Goal: Obtain resource: Download file/media

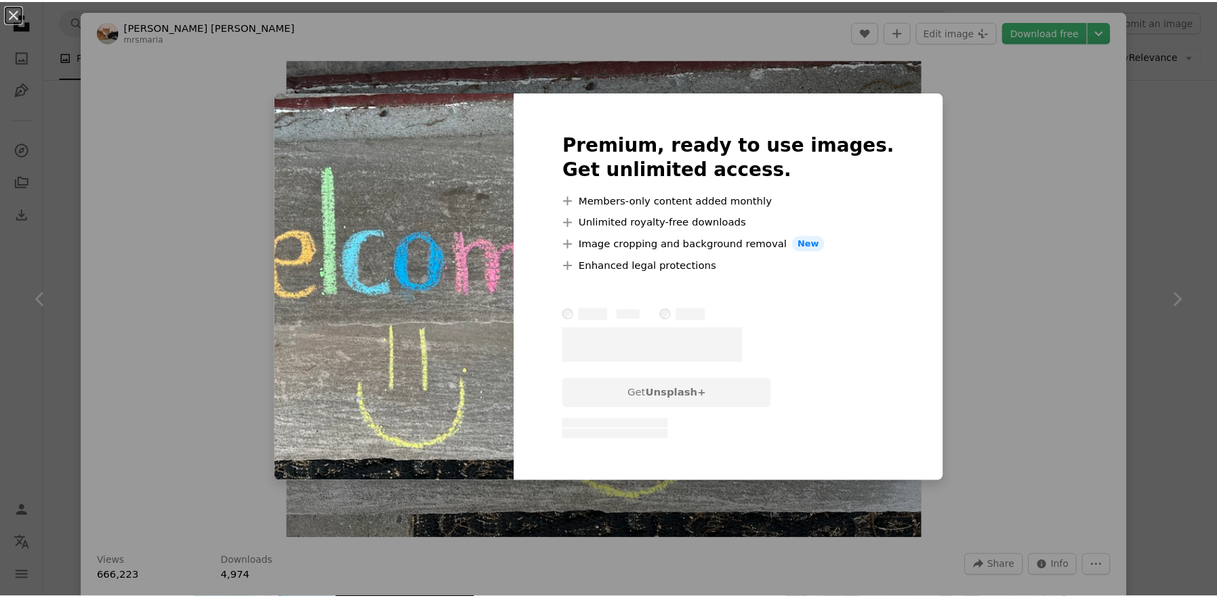
scroll to position [4, 0]
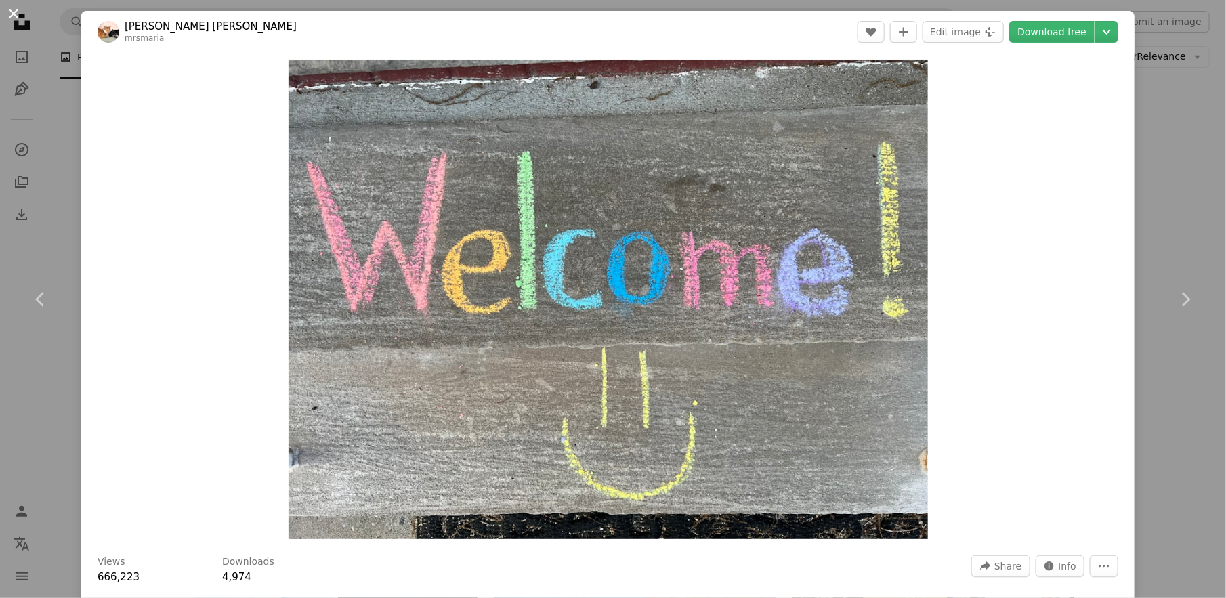
click at [12, 17] on button "An X shape" at bounding box center [13, 13] width 16 height 16
